Goal: Navigation & Orientation: Understand site structure

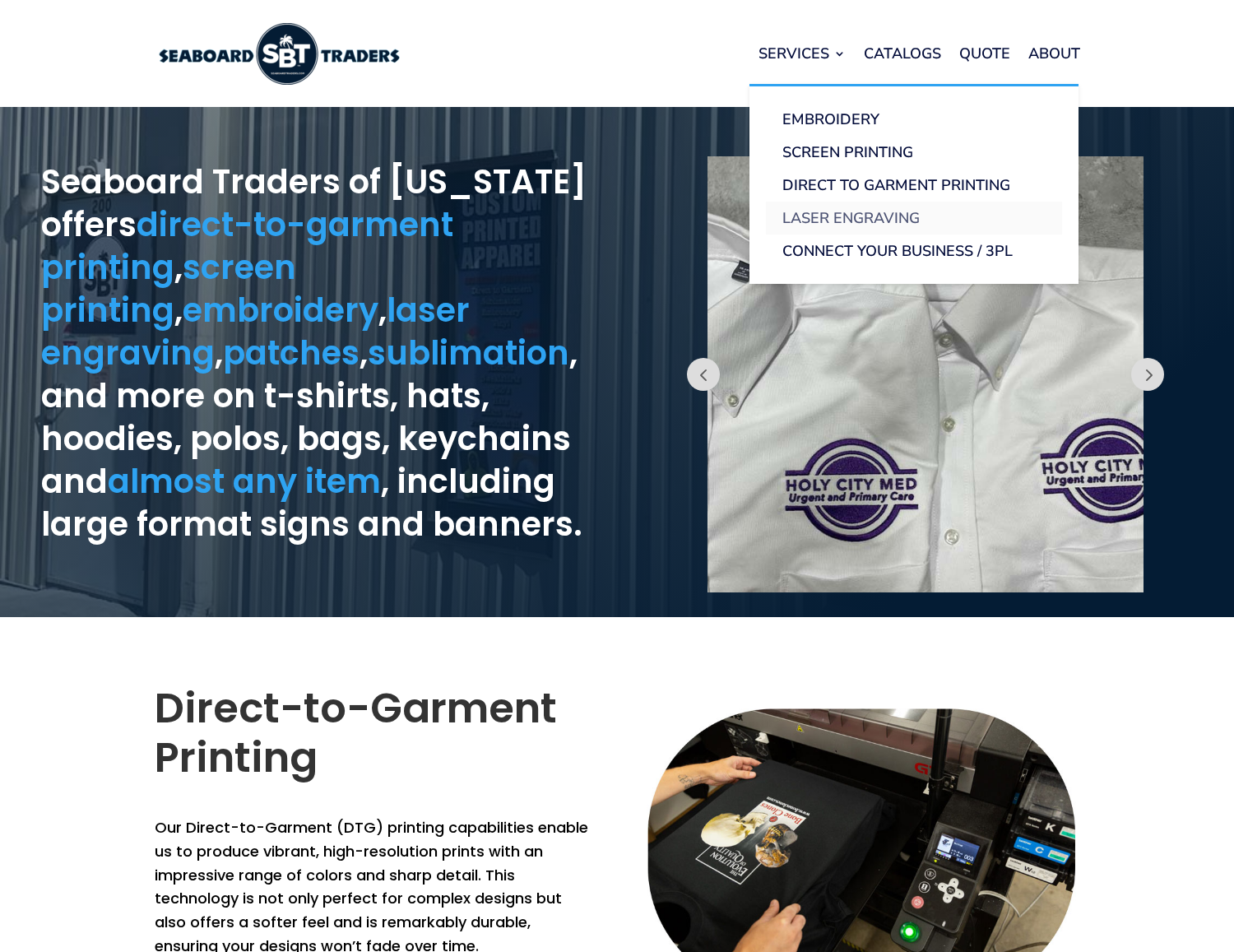
click at [832, 215] on link "Laser Engraving" at bounding box center [914, 218] width 296 height 33
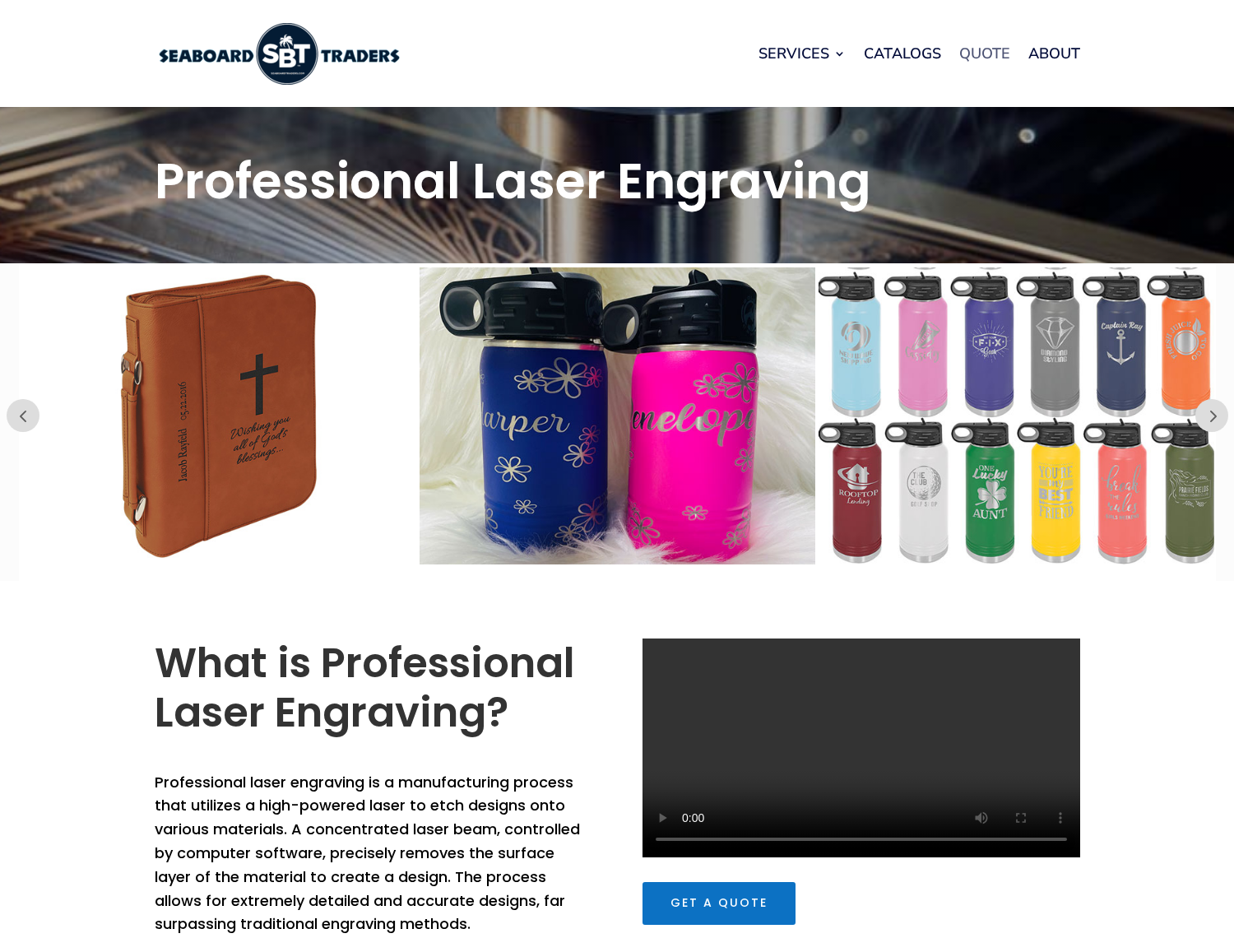
scroll to position [5, 0]
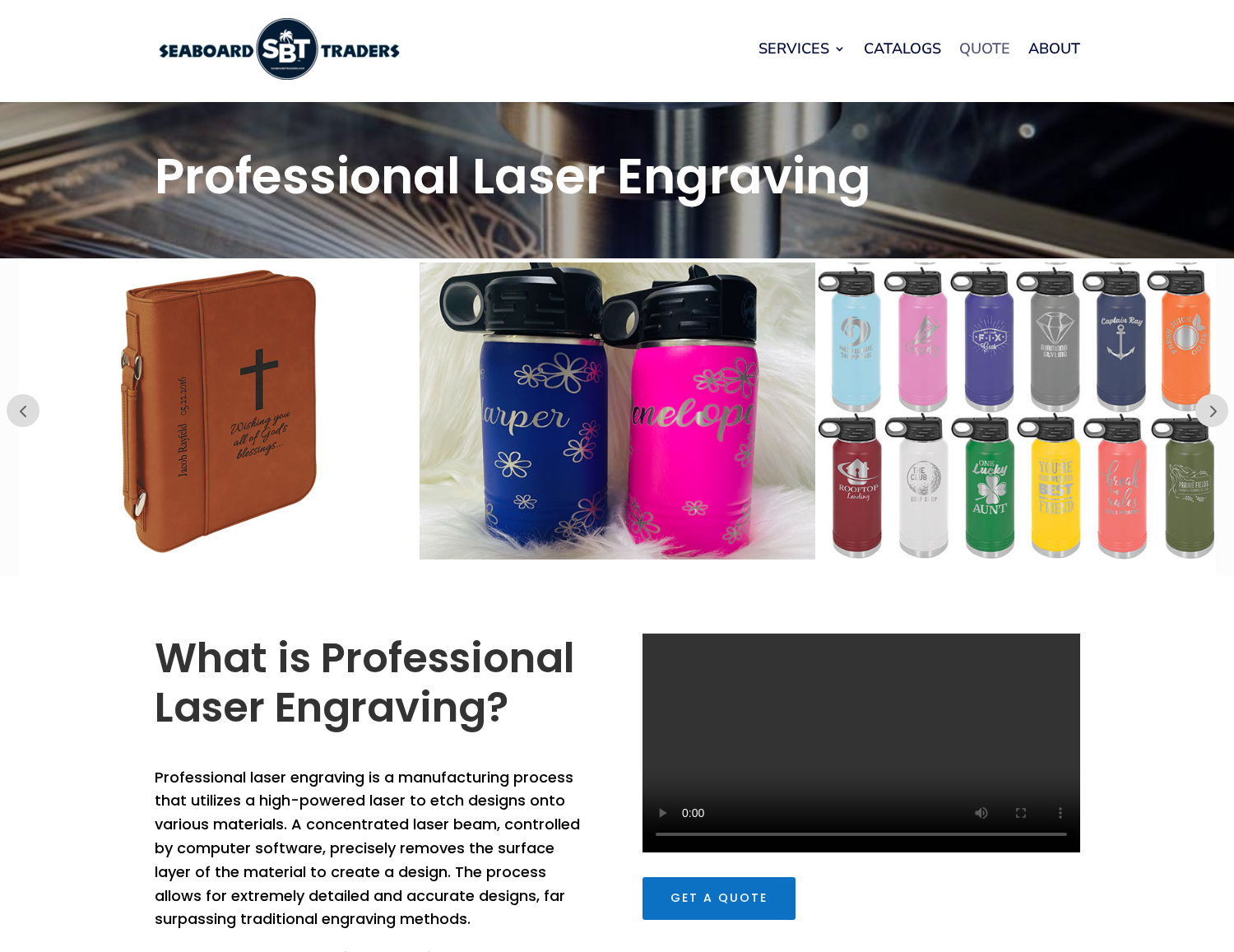
click at [987, 52] on link "Quote" at bounding box center [985, 48] width 51 height 63
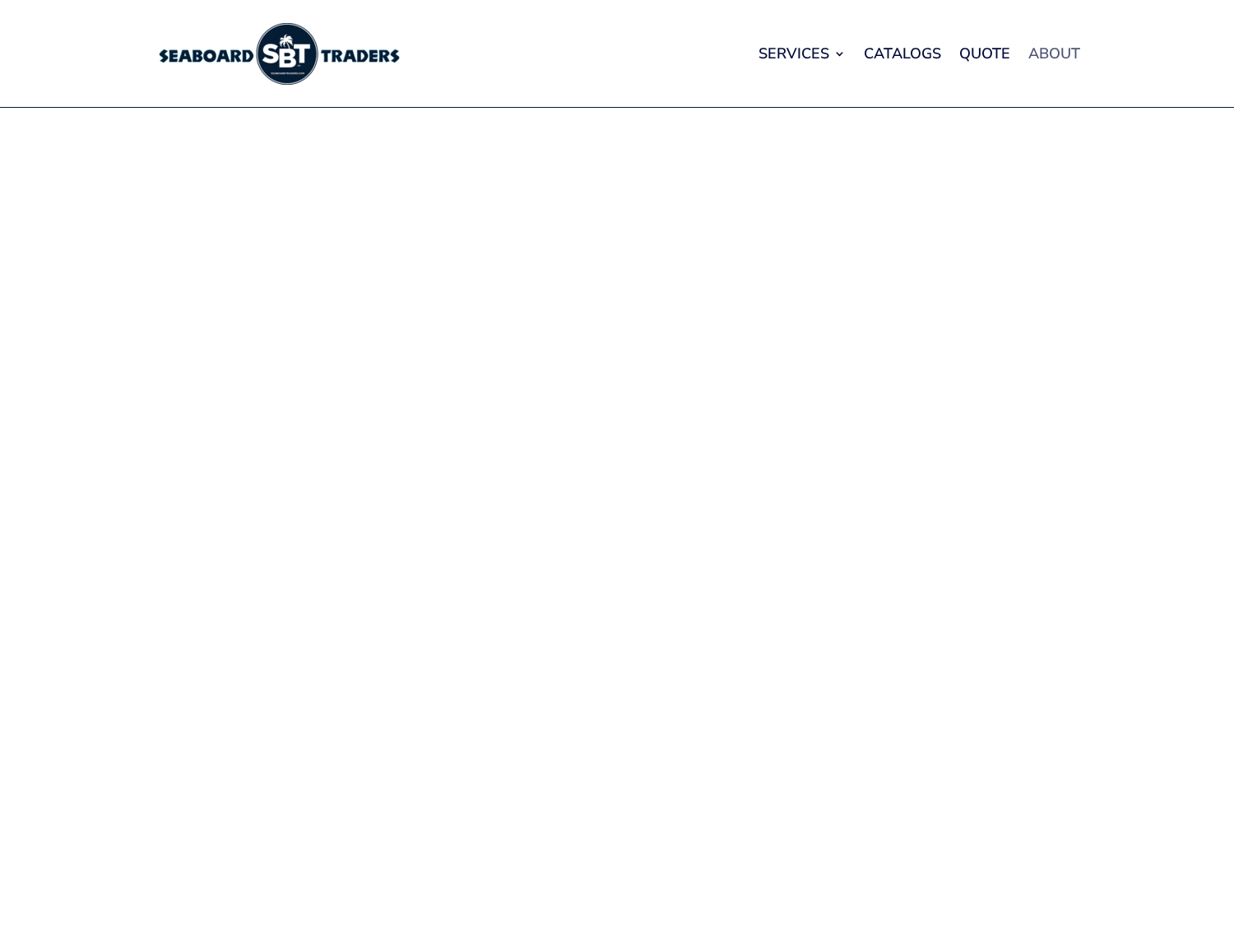
click at [1061, 45] on link "About" at bounding box center [1054, 53] width 51 height 63
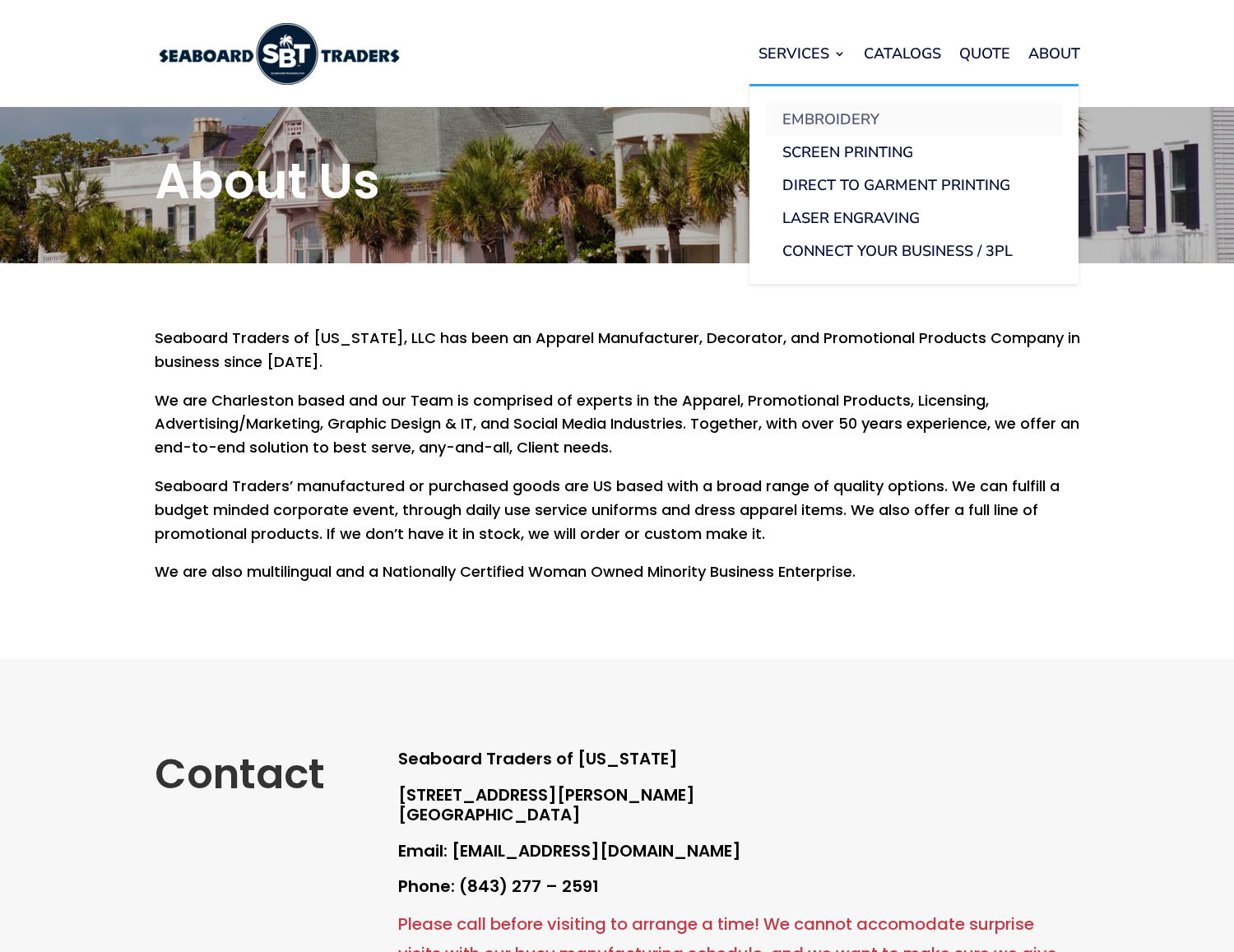
click at [800, 115] on link "Embroidery" at bounding box center [914, 119] width 296 height 33
